Goal: Task Accomplishment & Management: Use online tool/utility

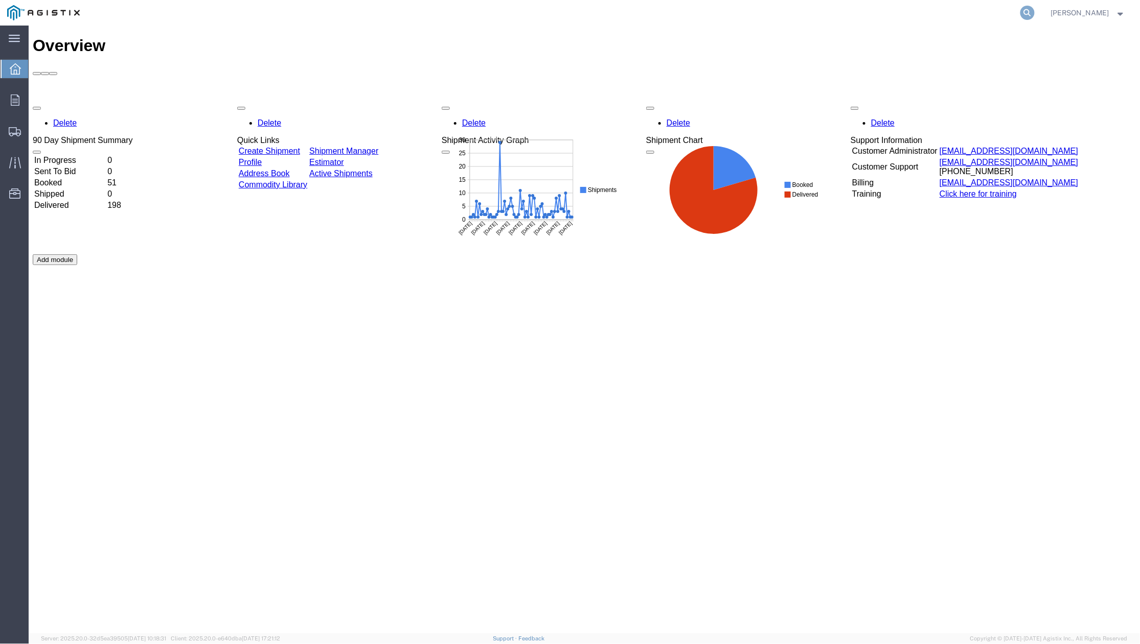
click at [1026, 11] on icon at bounding box center [1027, 13] width 14 height 14
paste input "56731512"
type input "56731512"
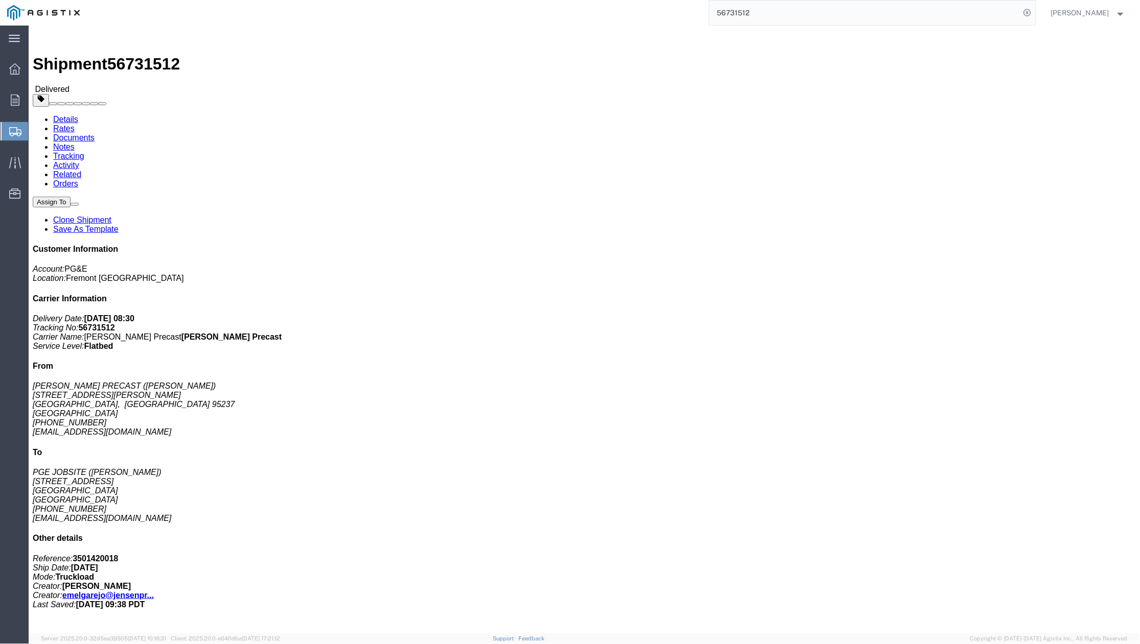
click link "Clone Shipment"
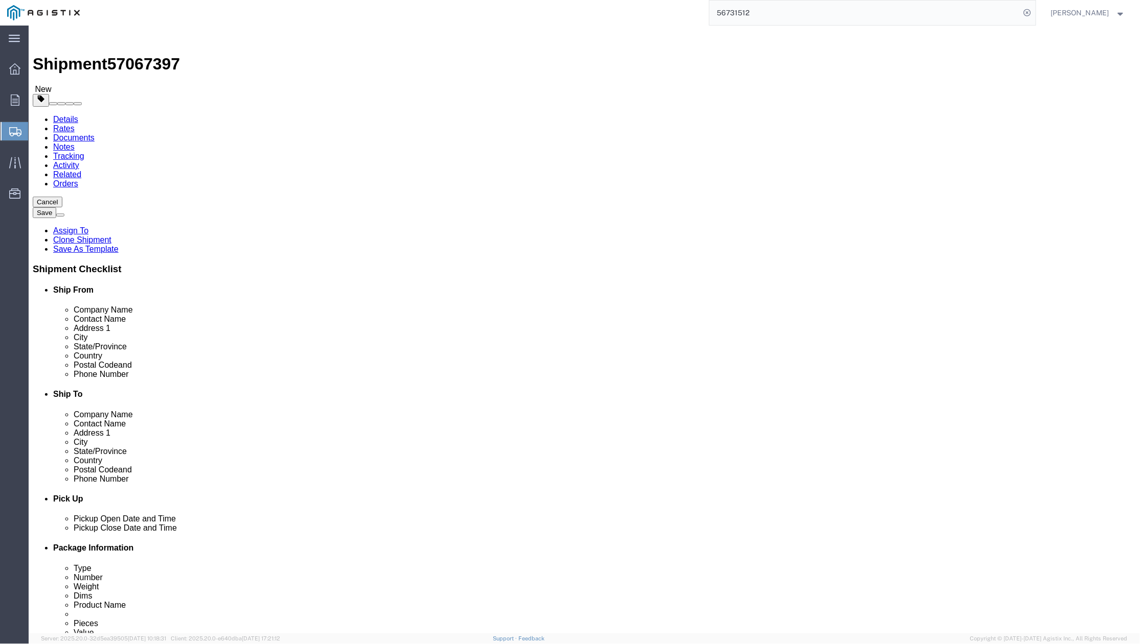
select select
drag, startPoint x: 671, startPoint y: 292, endPoint x: 615, endPoint y: 302, distance: 56.5
click div "[PERSON_NAME]"
paste input "oint of Contact: [PERSON_NAME]"
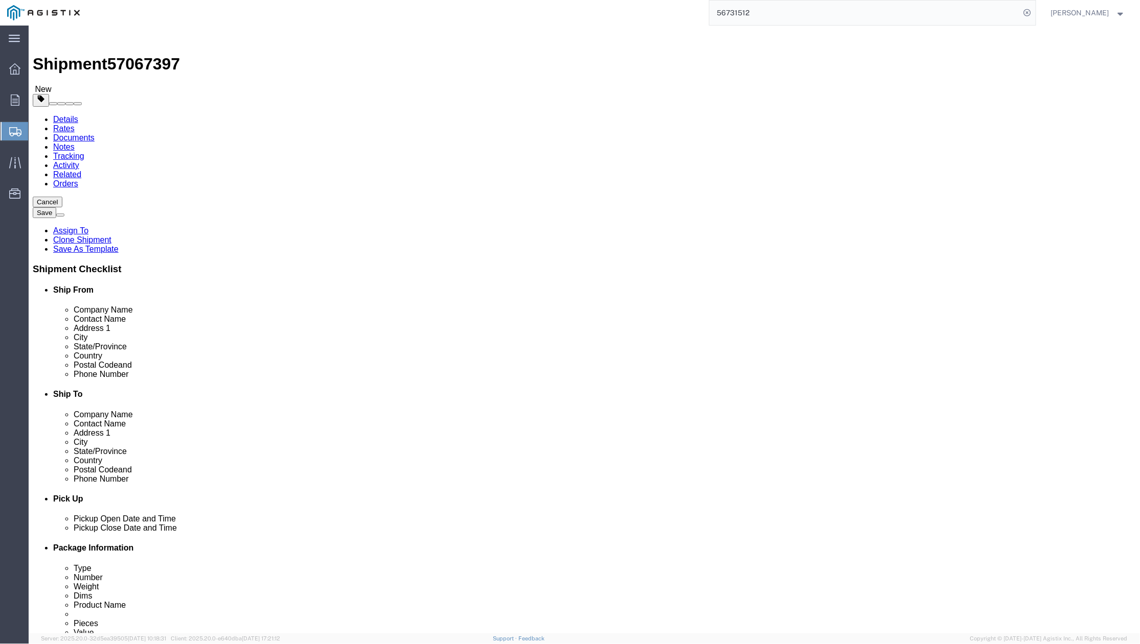
drag, startPoint x: 686, startPoint y: 295, endPoint x: 667, endPoint y: 297, distance: 18.5
click input "Point of Contact: [PERSON_NAME]"
drag, startPoint x: 683, startPoint y: 293, endPoint x: 604, endPoint y: 305, distance: 80.5
click div "Location My Profile Location (OBSOLETE) [PERSON_NAME] SC - GC TRAILER (OBSOLETE…"
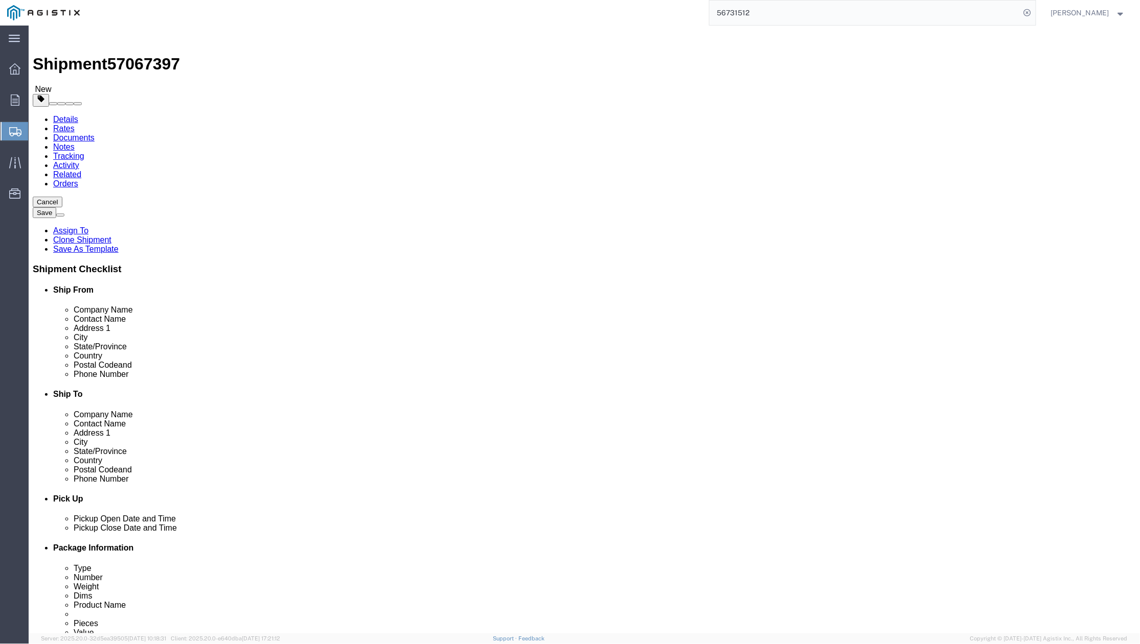
drag, startPoint x: 663, startPoint y: 300, endPoint x: 604, endPoint y: 296, distance: 59.9
click div "Contact Name [PERSON_NAME]"
paste input "[PERSON_NAME]"
type input "[PERSON_NAME]"
drag, startPoint x: 687, startPoint y: 431, endPoint x: 629, endPoint y: 439, distance: 58.7
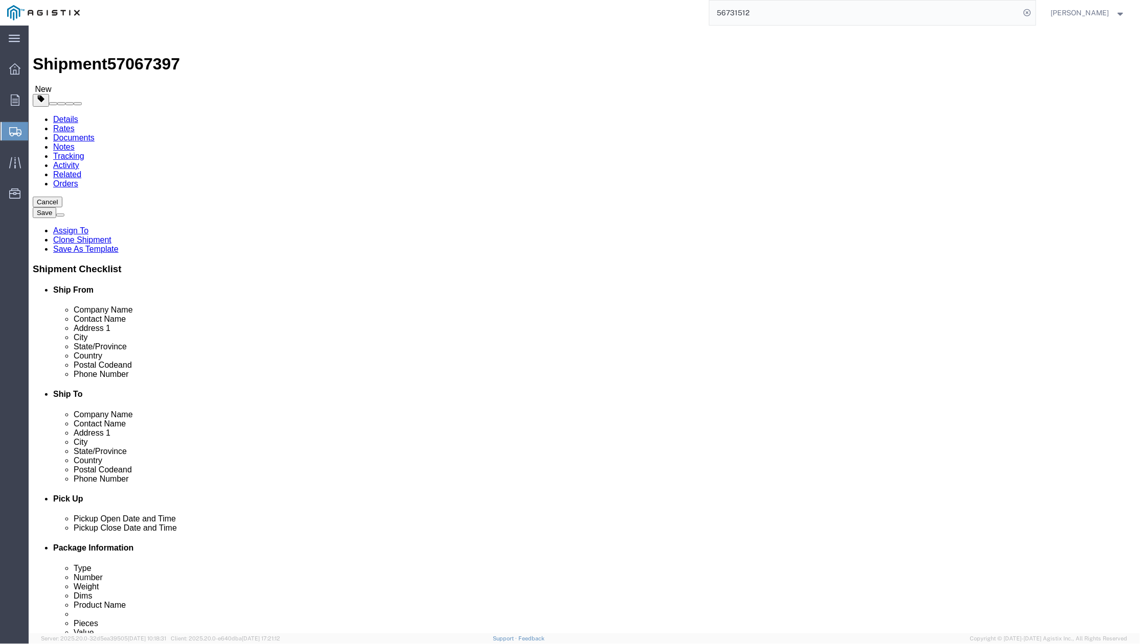
click input "[PHONE_NUMBER]"
paste input "384-8007"
type input "[PHONE_NUMBER]"
click input "[EMAIL_ADDRESS][DOMAIN_NAME]"
drag, startPoint x: 639, startPoint y: 450, endPoint x: 611, endPoint y: 451, distance: 27.6
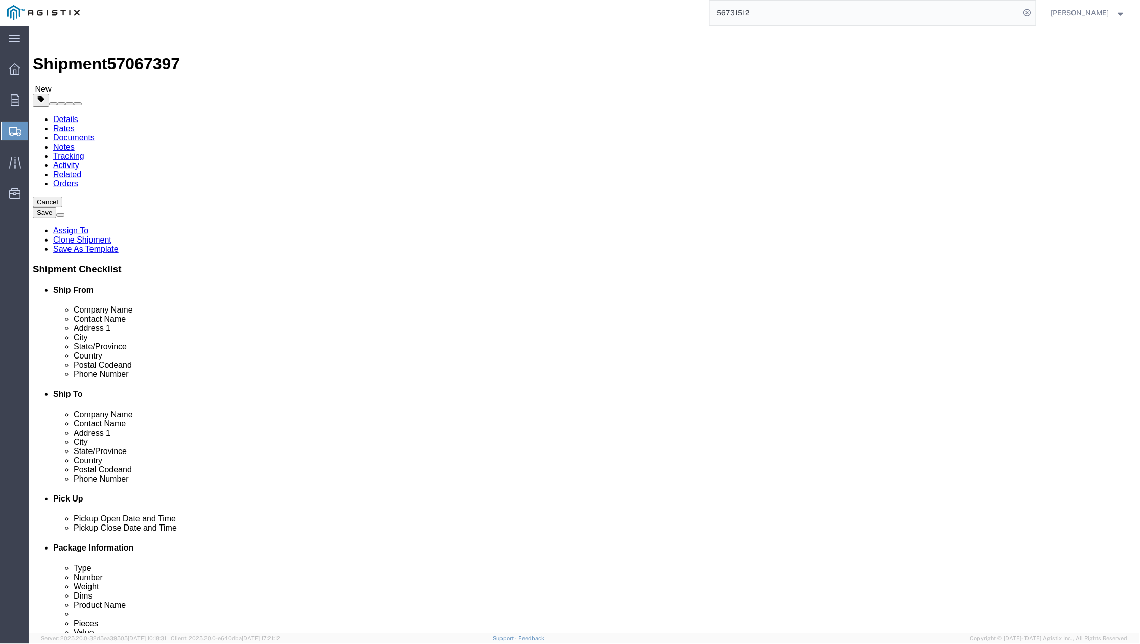
click div "[EMAIL_ADDRESS][DOMAIN_NAME]"
paste input "[PERSON_NAME] <[EMAIL_ADDRESS][DOMAIN_NAME]>"
drag, startPoint x: 682, startPoint y: 453, endPoint x: 651, endPoint y: 453, distance: 31.2
click input "[PERSON_NAME] <[EMAIL_ADDRESS][DOMAIN_NAME]>"
drag, startPoint x: 684, startPoint y: 454, endPoint x: 678, endPoint y: 454, distance: 6.1
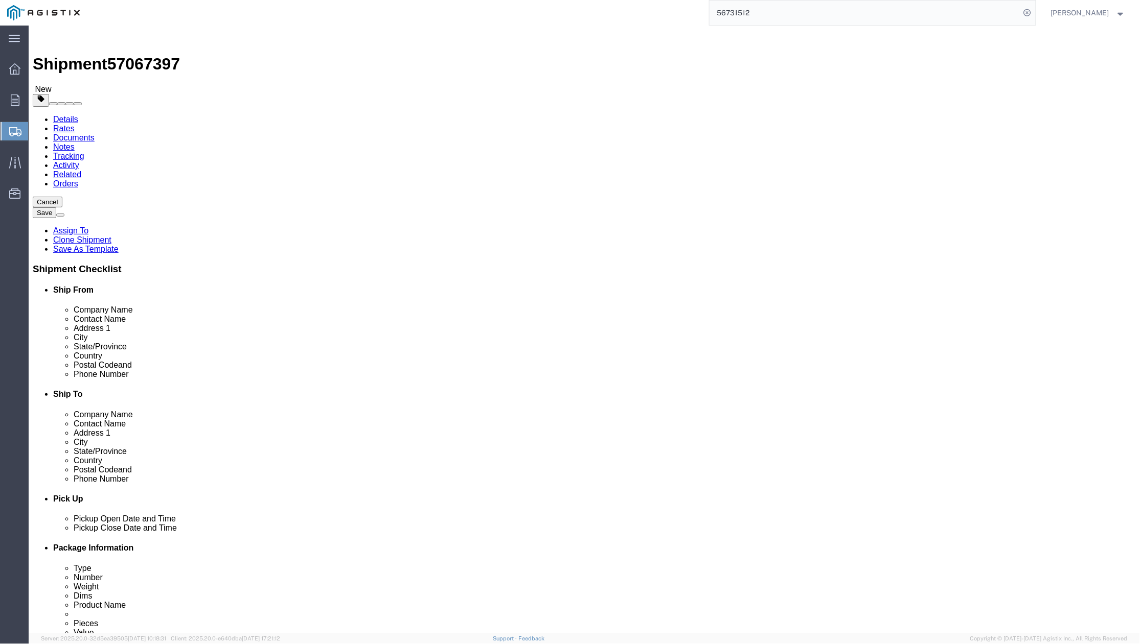
click input "[PERSON_NAME] <[EMAIL_ADDRESS][DOMAIN_NAME]>"
click input "[EMAIL_ADDRESS][DOMAIN_NAME]>"
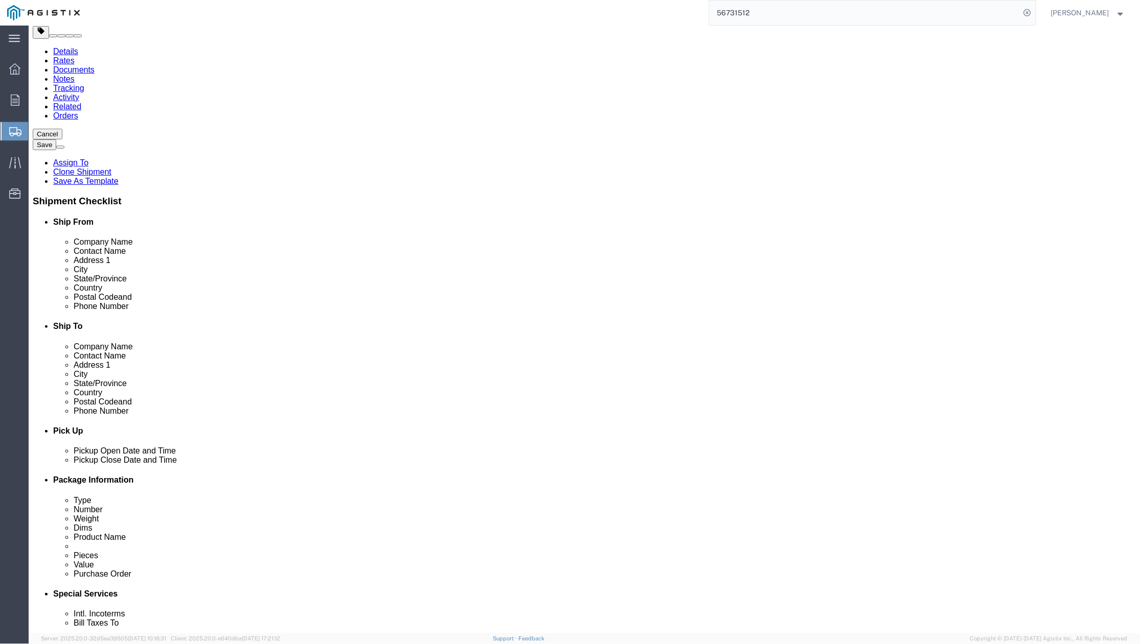
scroll to position [477, 0]
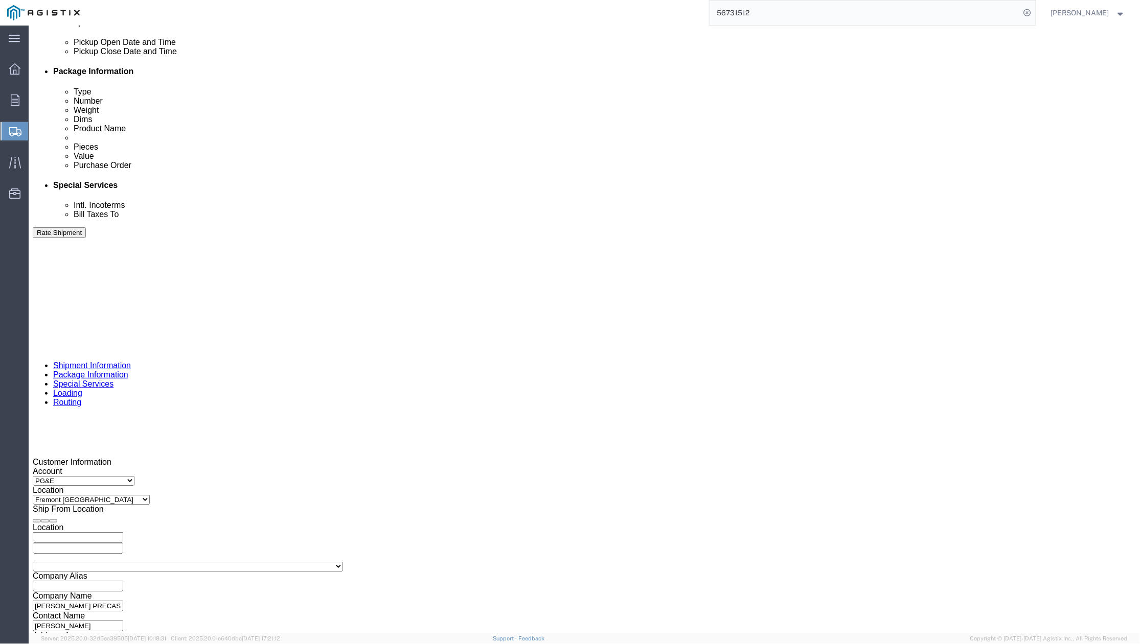
type input "[EMAIL_ADDRESS][DOMAIN_NAME]"
click icon "button"
click div "[DATE] 1:00 PM"
click div "Pickup Date: Pickup Start Date Pickup Start Time Pickup Open Date and Time [DAT…"
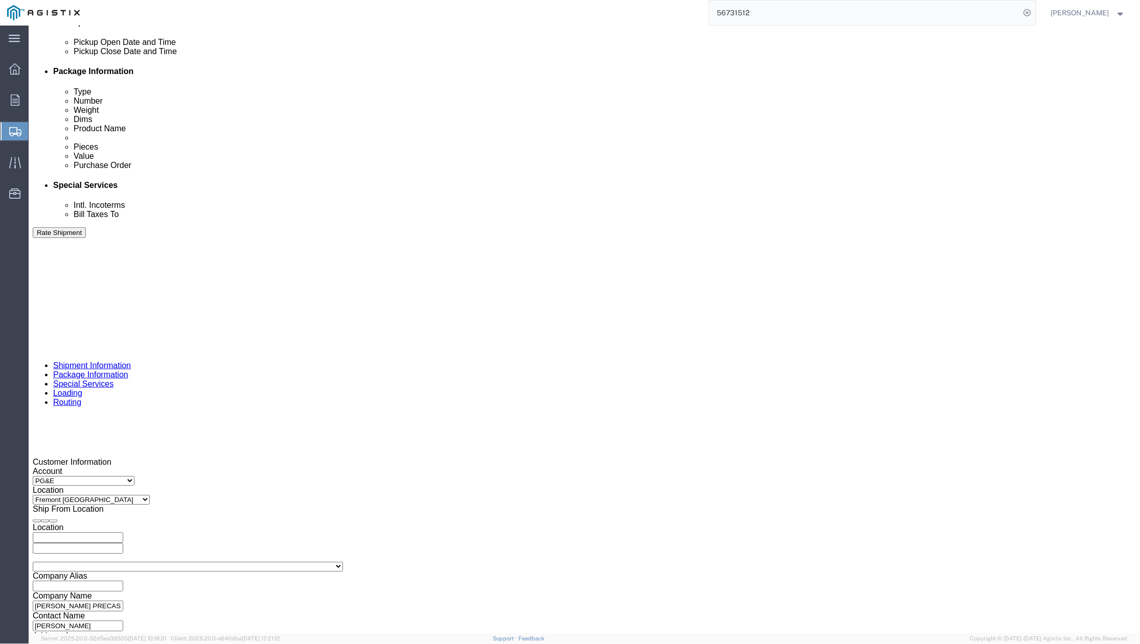
click div
click button "Apply"
click div
click button "Apply"
drag, startPoint x: 693, startPoint y: 390, endPoint x: 542, endPoint y: 382, distance: 151.5
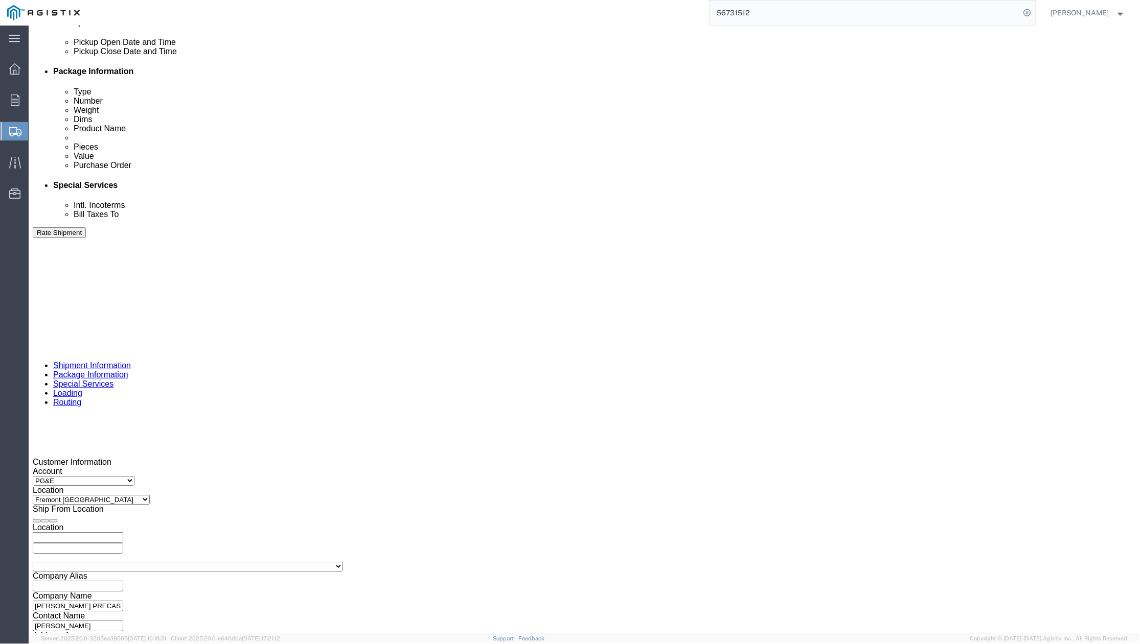
click div "Select Account Type Activity ID Airline Appointment Number ASN Batch Request # …"
drag, startPoint x: 217, startPoint y: 403, endPoint x: 147, endPoint y: 406, distance: 70.1
click div "Select Account Type Activity ID Airline Appointment Number ASN Batch Request # …"
paste input "4771"
type input "3501424771"
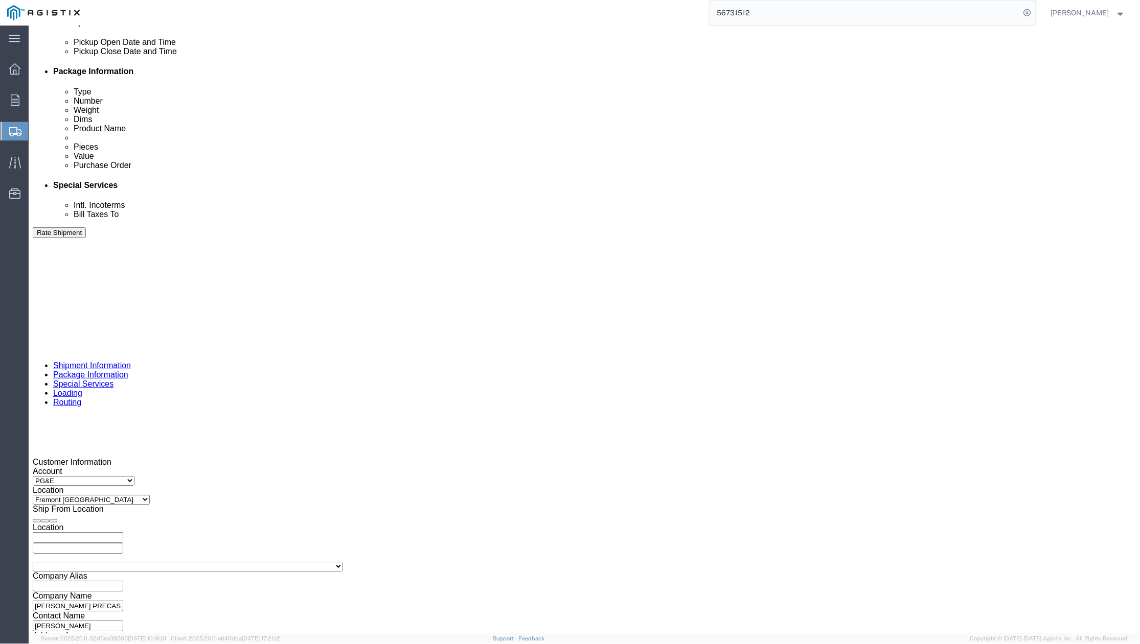
drag, startPoint x: 677, startPoint y: 384, endPoint x: 562, endPoint y: 398, distance: 115.9
click div "Select Account Type Activity ID Airline Appointment Number ASN Batch Request # …"
drag, startPoint x: 508, startPoint y: 403, endPoint x: 420, endPoint y: 403, distance: 87.9
click div "Select Account Type Activity ID Airline Appointment Number ASN Batch Request # …"
paste input "14777"
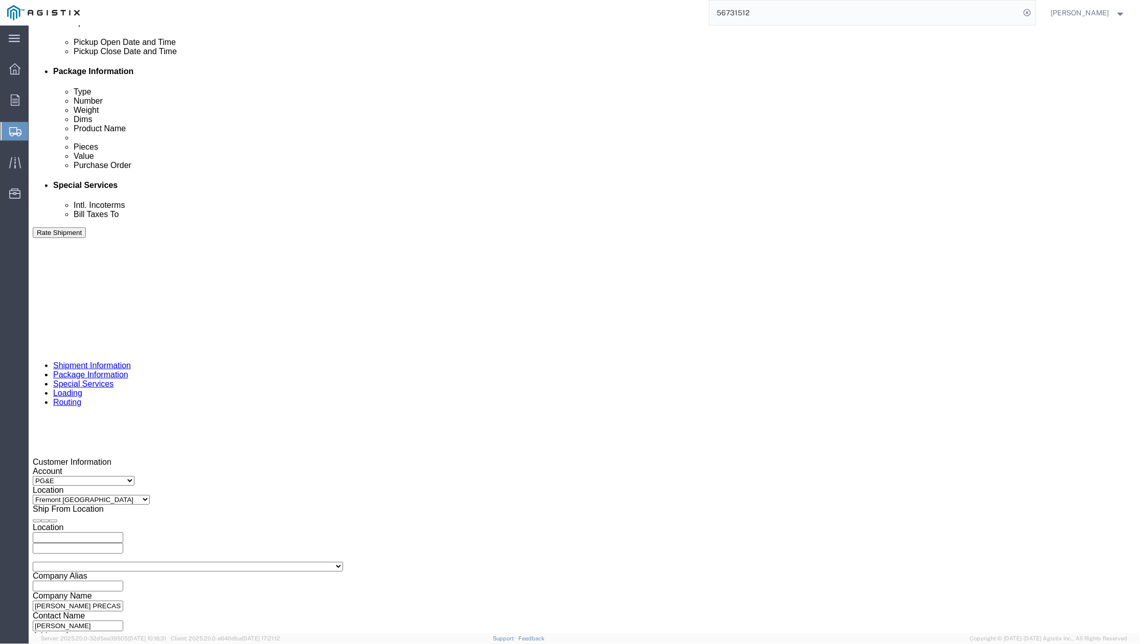
type input "414777"
drag, startPoint x: 669, startPoint y: 382, endPoint x: 660, endPoint y: 384, distance: 8.9
click div "References Add reference"
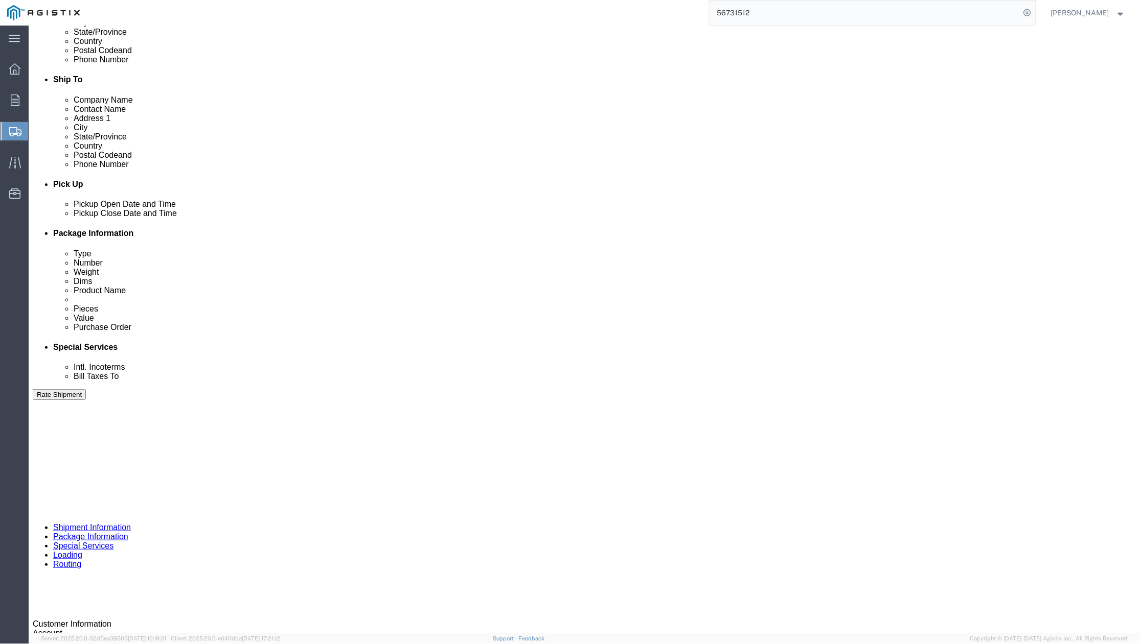
scroll to position [519, 0]
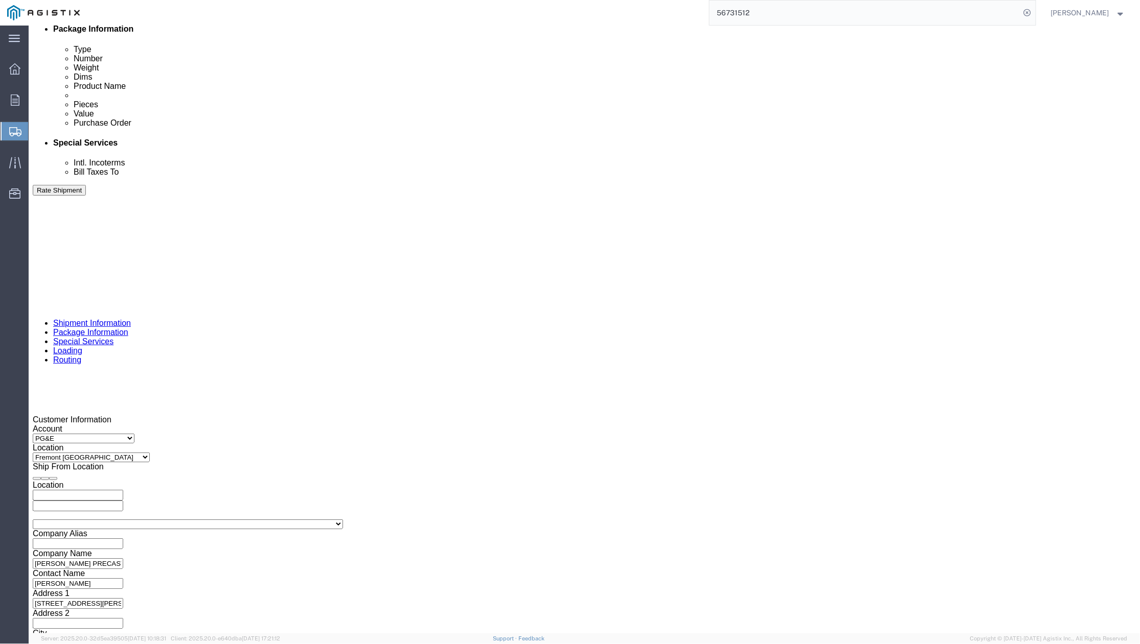
click button "Continue"
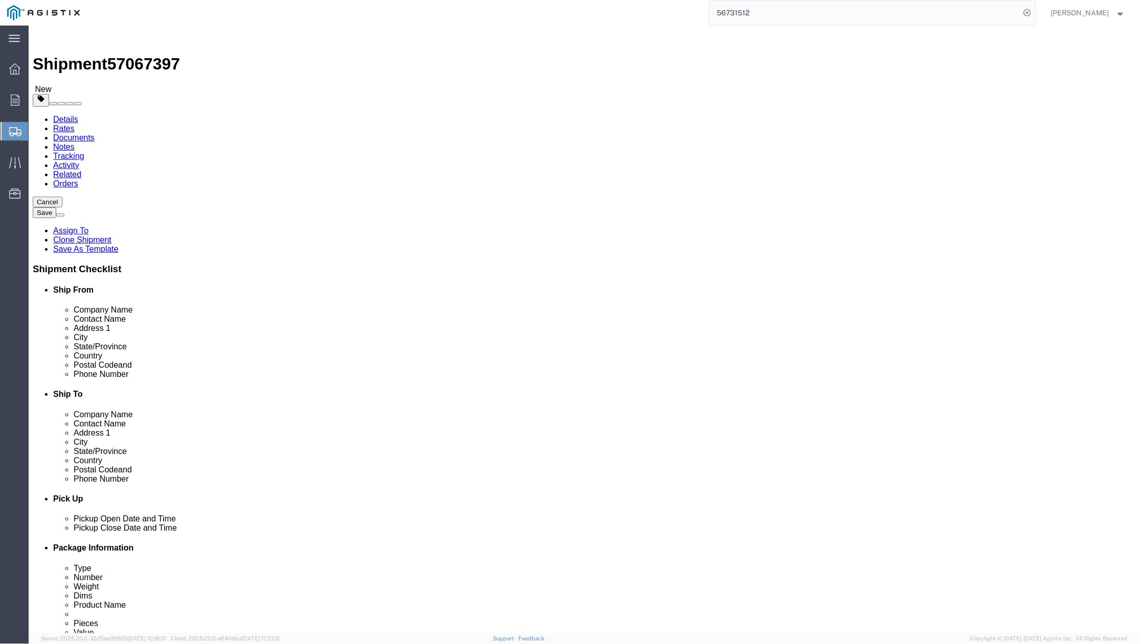
click div "Previous Continue"
drag, startPoint x: 706, startPoint y: 363, endPoint x: 654, endPoint y: 355, distance: 52.8
click div "1 x Cardboard Box(es) Package Type Select Bulk Bundle(s) Cardboard Box(es) Cart…"
click div "Length 36.00 x Width 60.00 x Height 50.00 Select cm ft in"
type input "90"
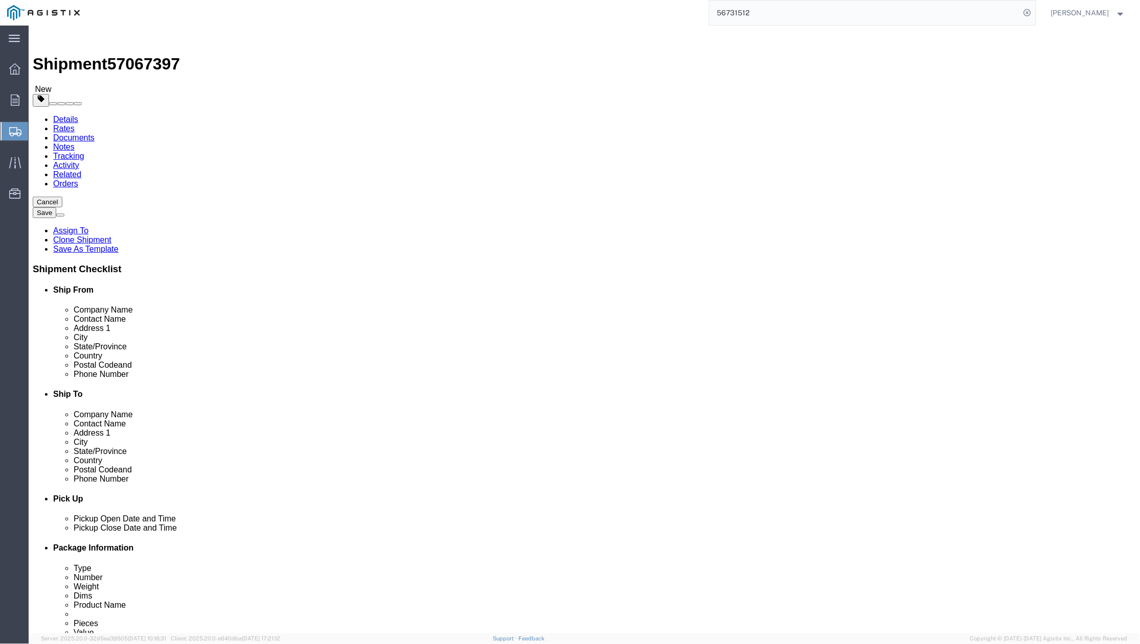
drag, startPoint x: 268, startPoint y: 219, endPoint x: 194, endPoint y: 215, distance: 73.7
click div "Length 90 x Width 60.00 x Height 50.00 Select cm ft in"
type input "106"
drag, startPoint x: 324, startPoint y: 220, endPoint x: 232, endPoint y: 221, distance: 92.0
click div "Length 90 x Width 106 x Height 50.00 Select cm ft in"
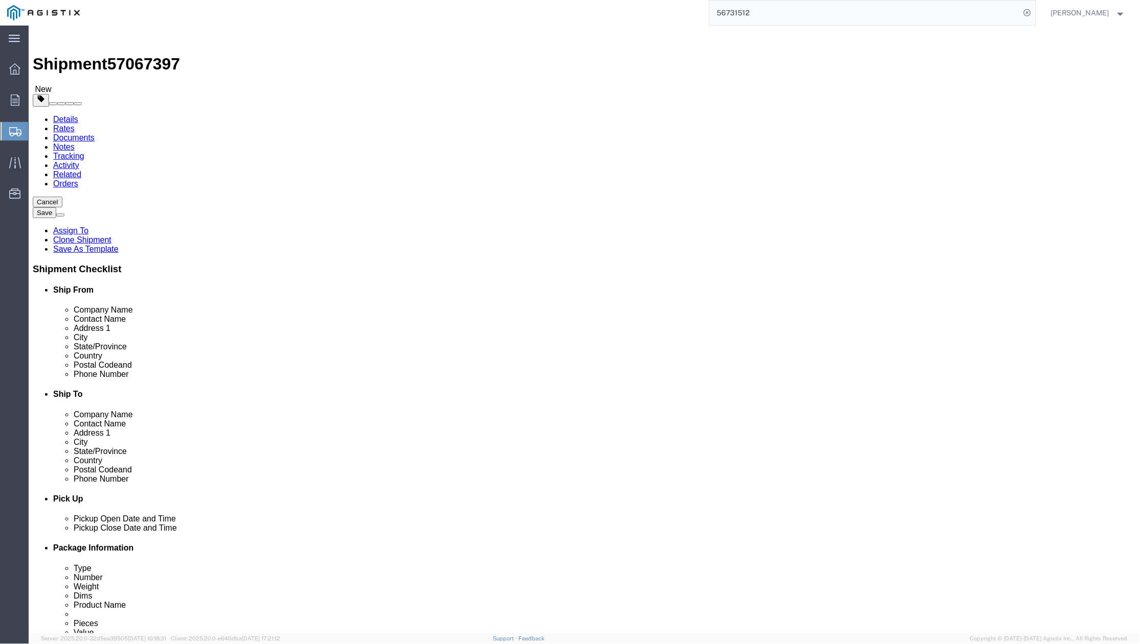
type input "10"
drag, startPoint x: 199, startPoint y: 237, endPoint x: 158, endPoint y: 240, distance: 41.0
click div "6000.00 Select kgs lbs"
type input "4800"
click dd "1.00 USD"
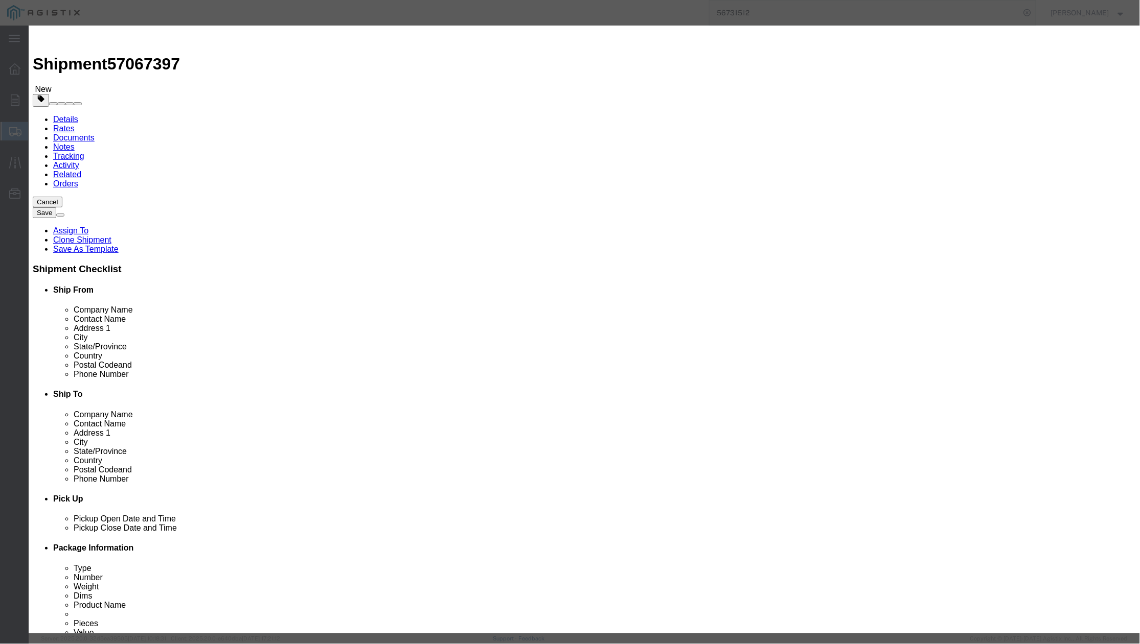
drag, startPoint x: 479, startPoint y: 72, endPoint x: 386, endPoint y: 89, distance: 94.1
click div "Product Name # 5 PRECAST ASSEMBLY Pieces 1.00 Select Bag Barrels 100Board Feet …"
type input "# PRECAST PAS"
click input "# PRECAST PAS"
type input "# PRECAST PAD"
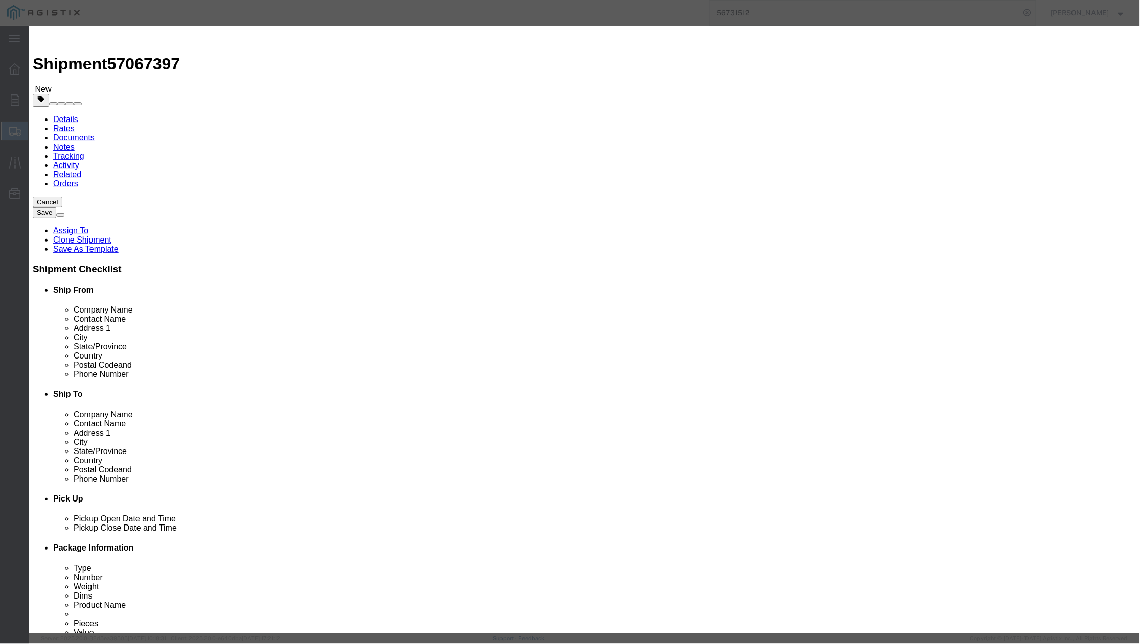
drag, startPoint x: 411, startPoint y: 186, endPoint x: 389, endPoint y: 186, distance: 22.0
click input "( 03-2506 )"
type input "( 04-0292 )"
click button "Save & Close"
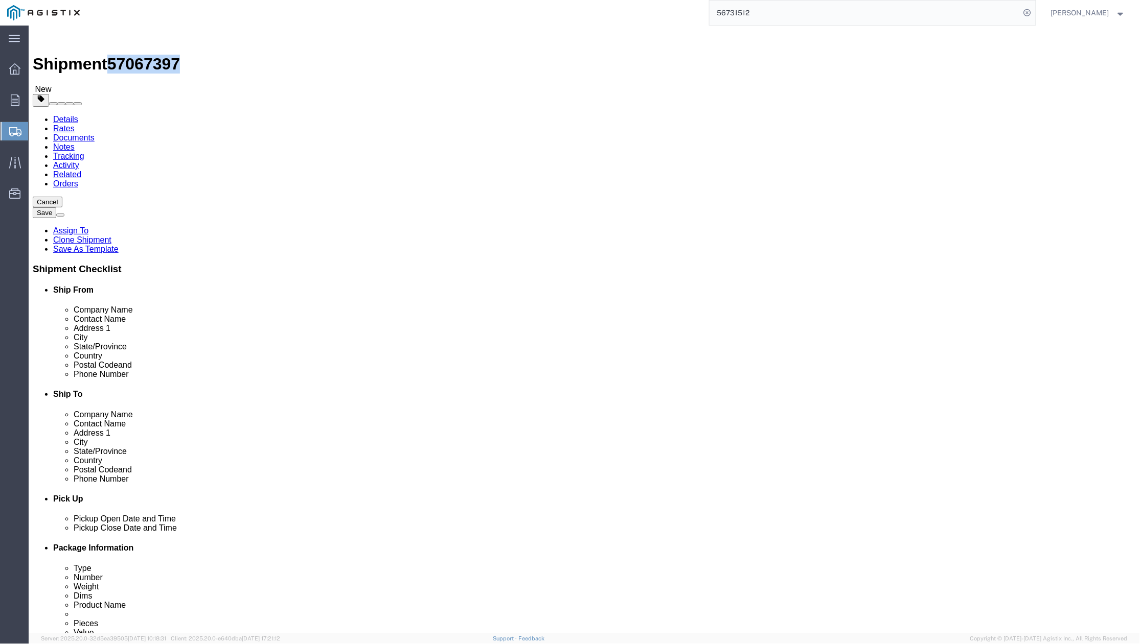
drag, startPoint x: 137, startPoint y: 15, endPoint x: 84, endPoint y: 14, distance: 53.2
click h1 "Shipment 57067397"
copy span "57067397"
click button "Rate Shipment"
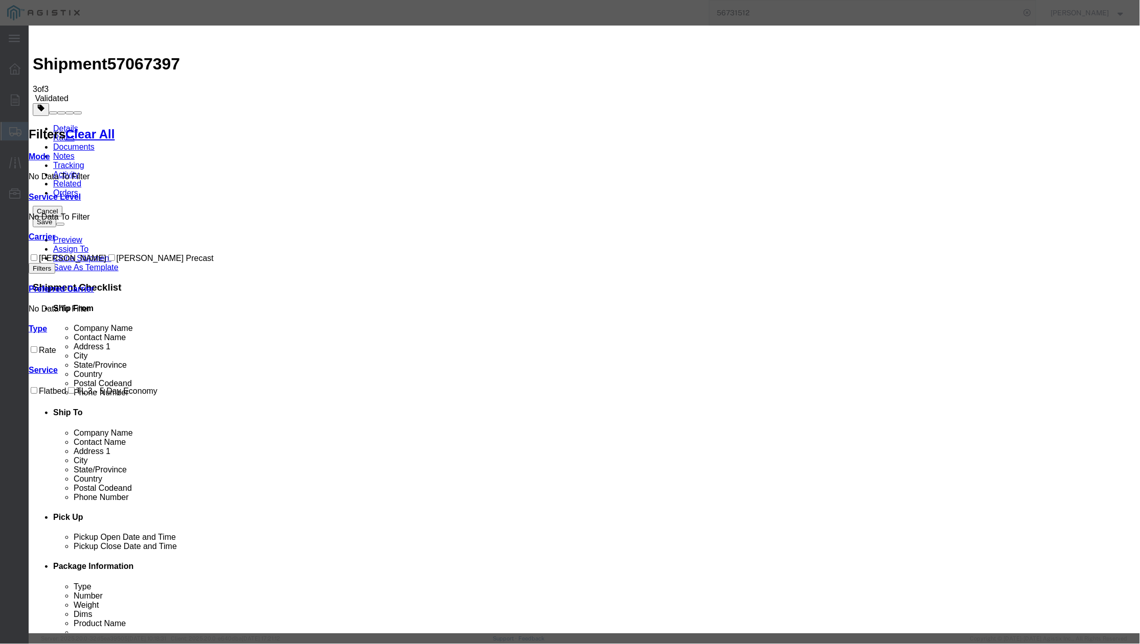
drag, startPoint x: 479, startPoint y: 100, endPoint x: 428, endPoint y: 104, distance: 51.2
paste input "57067397"
type input "57067397"
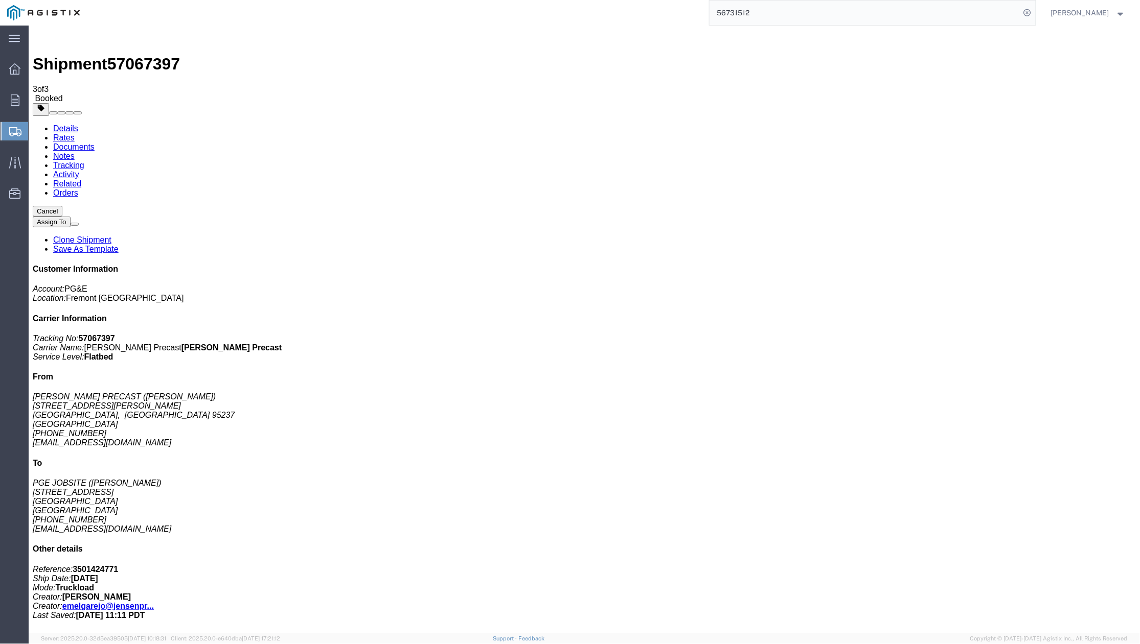
drag, startPoint x: 932, startPoint y: 228, endPoint x: 924, endPoint y: 233, distance: 9.1
drag, startPoint x: 168, startPoint y: 37, endPoint x: 114, endPoint y: 37, distance: 53.7
click at [114, 37] on div "Shipment 57067397 3 of 3 Booked" at bounding box center [583, 66] width 1103 height 74
copy span "57067397"
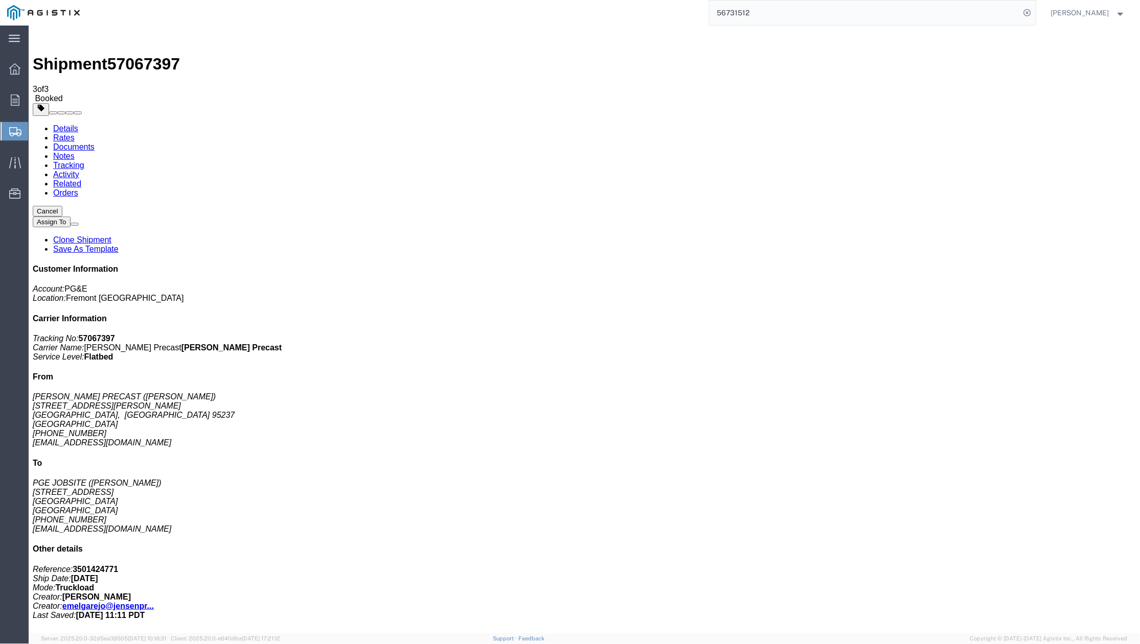
drag, startPoint x: 298, startPoint y: 270, endPoint x: 332, endPoint y: 67, distance: 205.6
